Goal: Entertainment & Leisure: Consume media (video, audio)

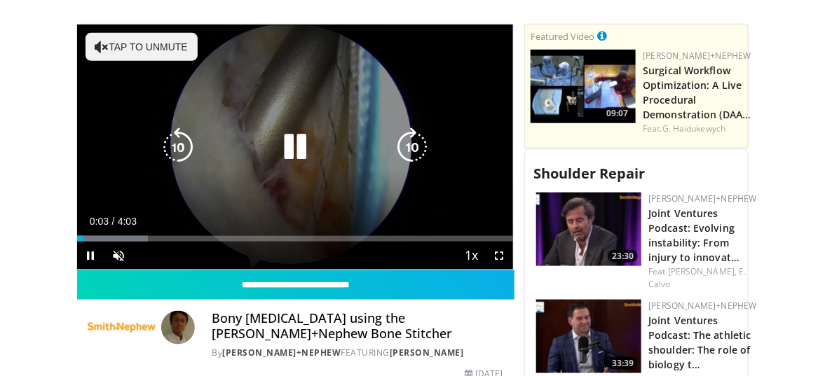
scroll to position [390, 0]
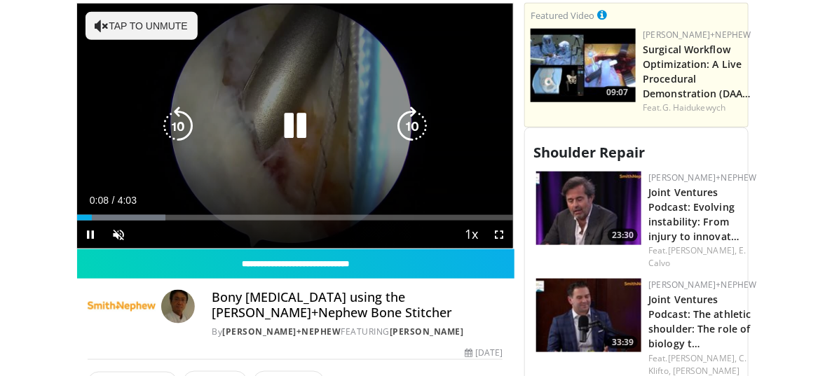
click at [306, 126] on icon "Video Player" at bounding box center [295, 126] width 39 height 39
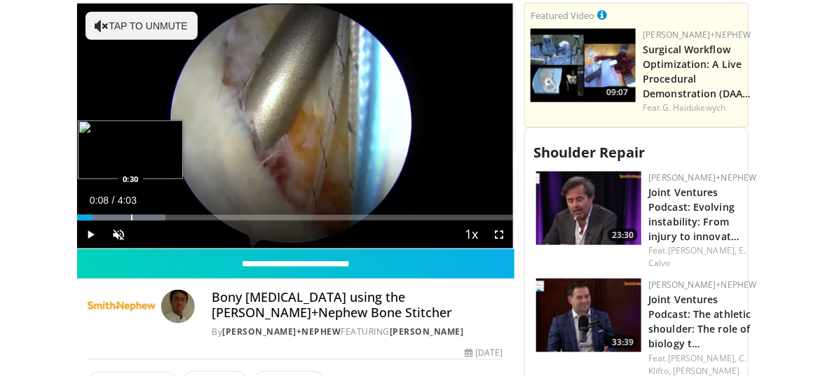
click at [129, 215] on div "Progress Bar" at bounding box center [121, 218] width 89 height 6
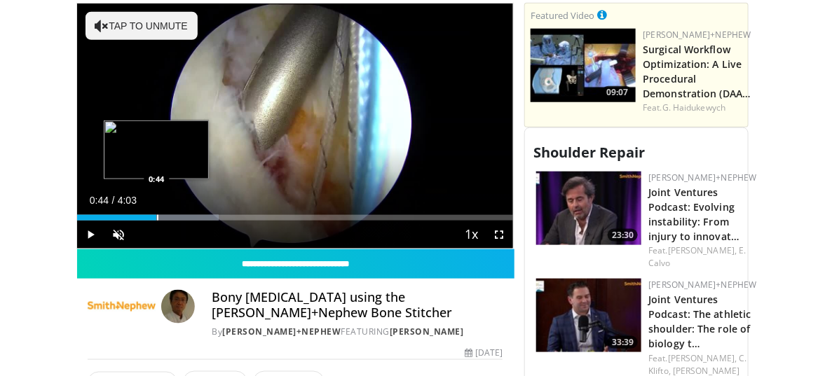
click at [157, 215] on div "Progress Bar" at bounding box center [157, 218] width 1 height 6
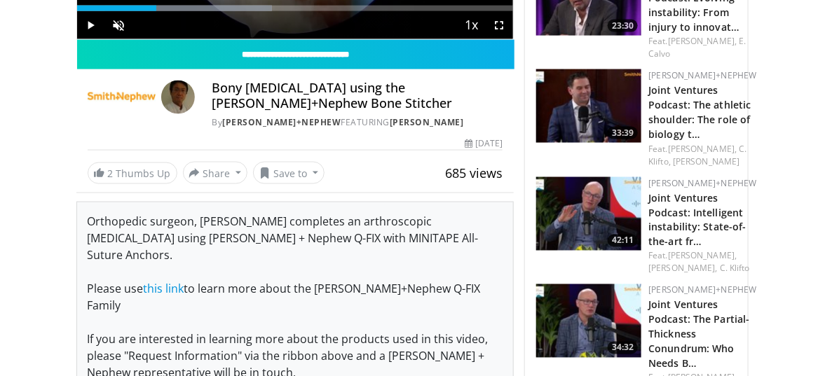
scroll to position [601, 0]
